Goal: Find specific page/section: Find specific page/section

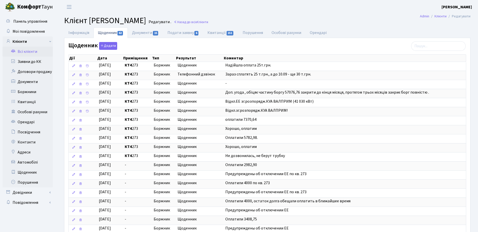
select select "25"
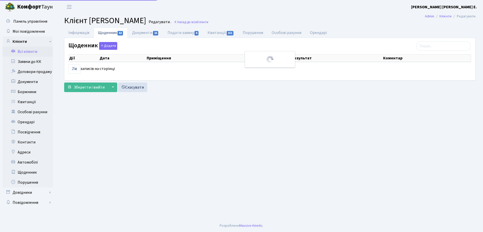
select select "25"
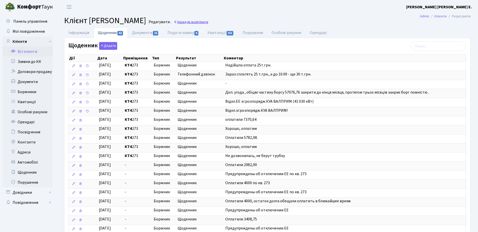
click at [208, 22] on span "Клієнти" at bounding box center [202, 22] width 11 height 5
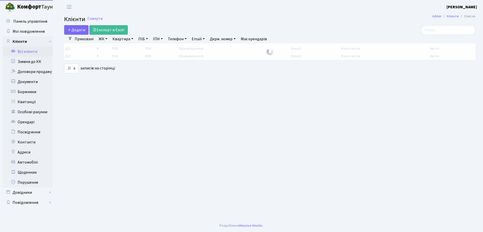
select select "25"
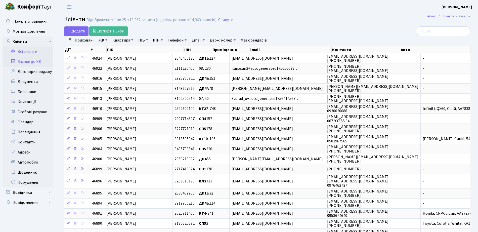
click at [32, 61] on link "Заявки до КК" at bounding box center [28, 62] width 50 height 10
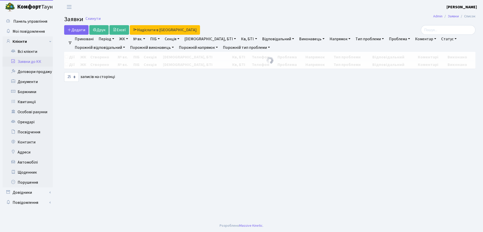
select select "25"
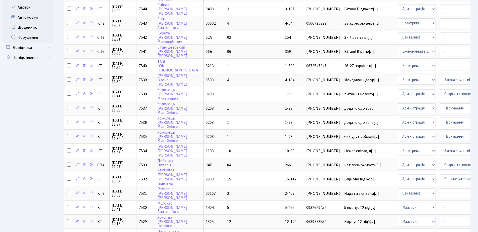
scroll to position [223, 0]
